Goal: Transaction & Acquisition: Subscribe to service/newsletter

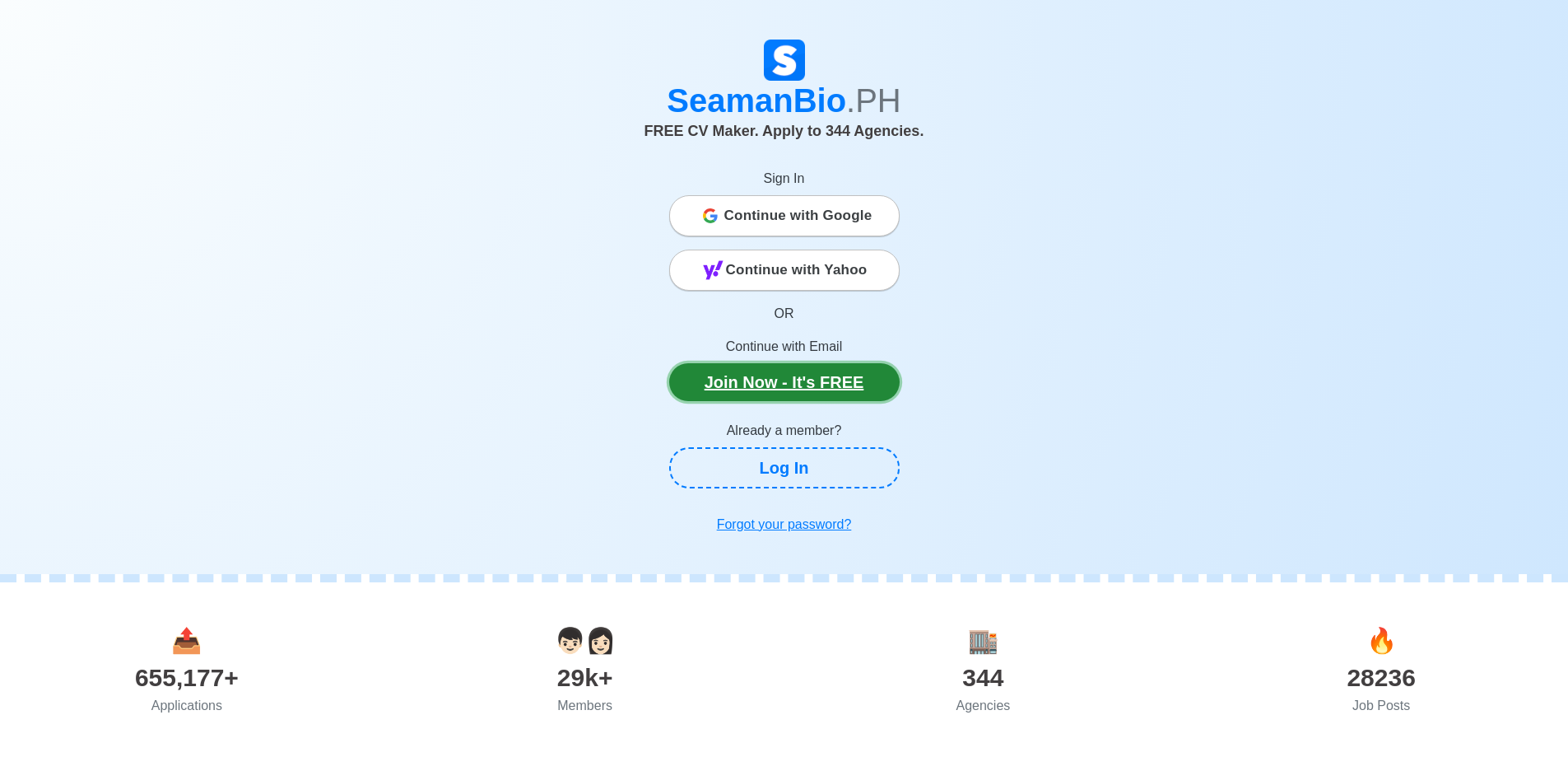
click at [785, 394] on link "Join Now - It's FREE" at bounding box center [784, 382] width 230 height 38
click at [757, 215] on span "Continue with Google" at bounding box center [797, 215] width 148 height 33
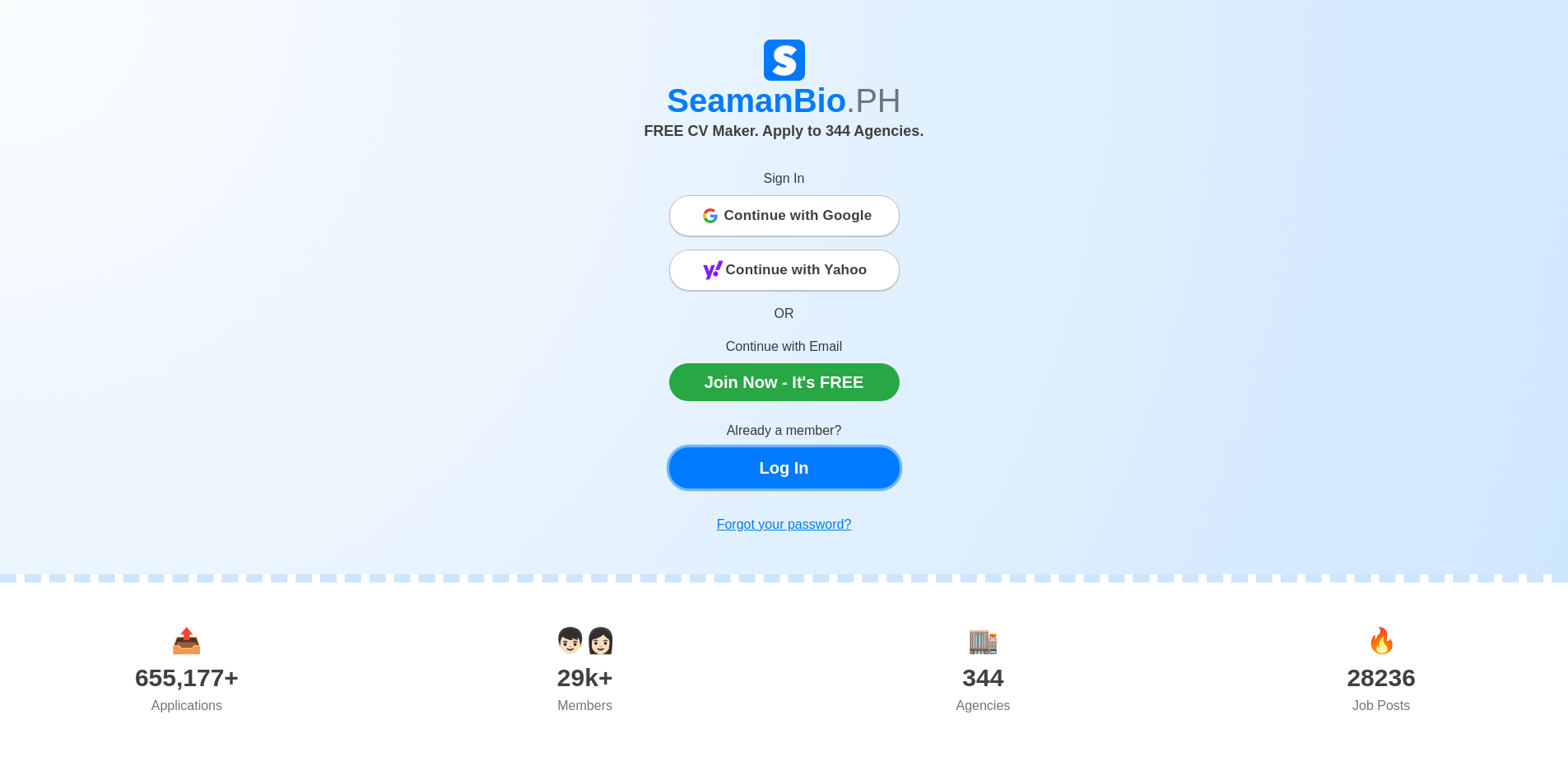
click at [831, 476] on link "Log In" at bounding box center [784, 468] width 230 height 42
